Goal: Ask a question

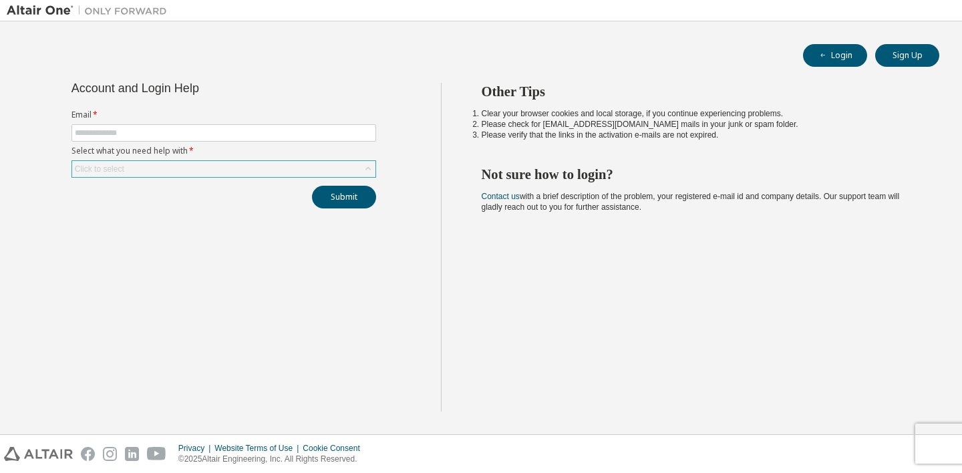
click at [196, 173] on div "Click to select" at bounding box center [223, 169] width 303 height 16
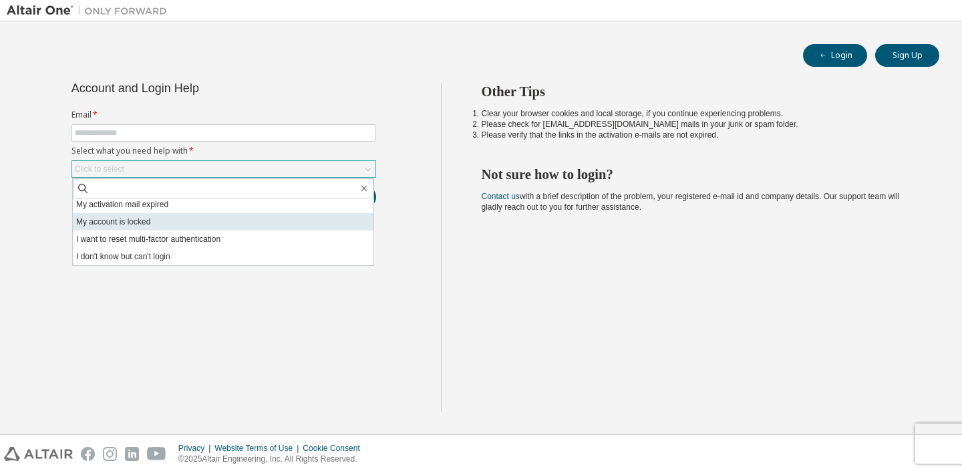
scroll to position [37, 0]
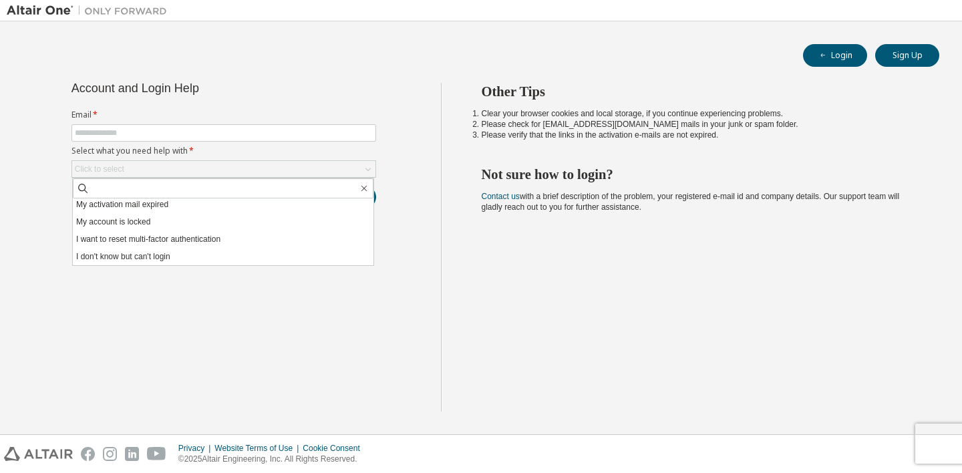
click at [308, 311] on div "Account and Login Help Email * Select what you need help with * Click to select…" at bounding box center [224, 247] width 434 height 329
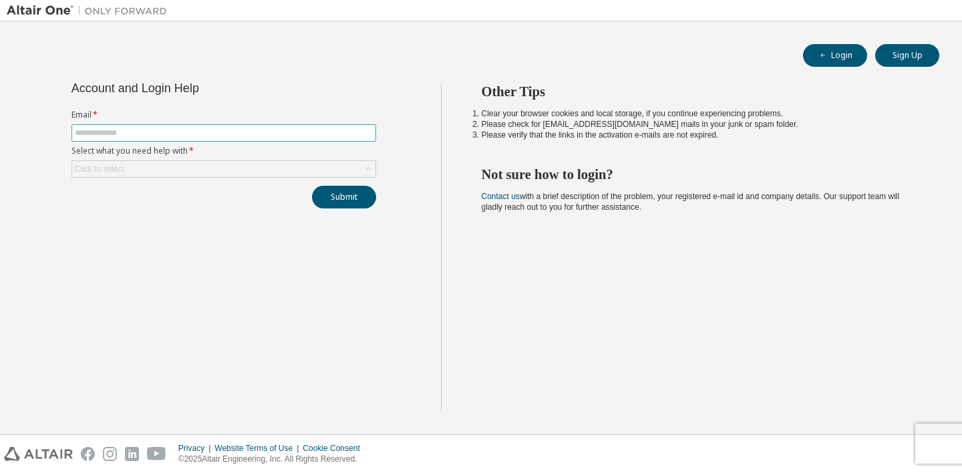
click at [106, 130] on input "text" at bounding box center [224, 133] width 298 height 11
type input "**********"
click at [86, 172] on div "Click to select" at bounding box center [99, 169] width 49 height 11
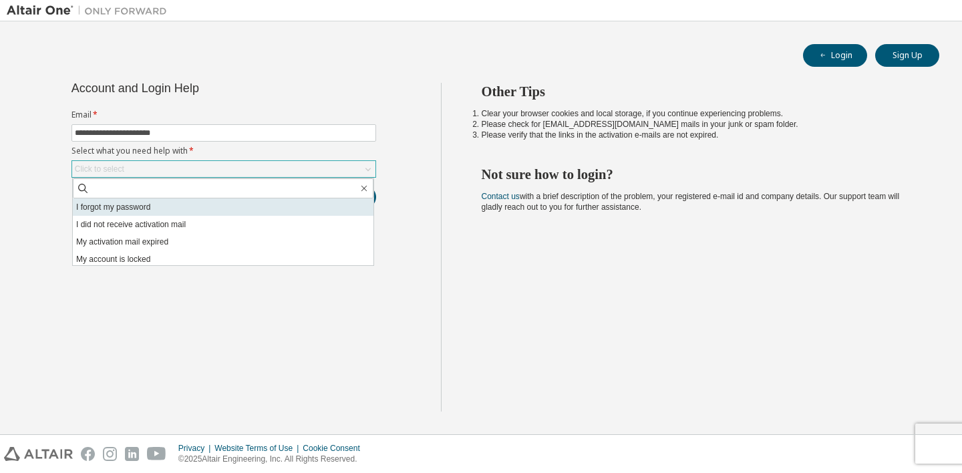
click at [123, 205] on li "I forgot my password" at bounding box center [223, 206] width 300 height 17
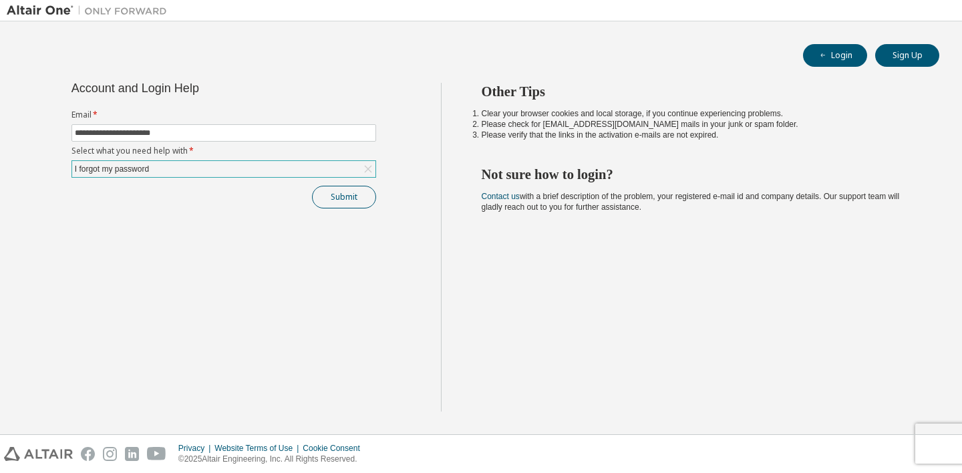
click at [357, 200] on button "Submit" at bounding box center [344, 197] width 64 height 23
